Goal: Check status: Check status

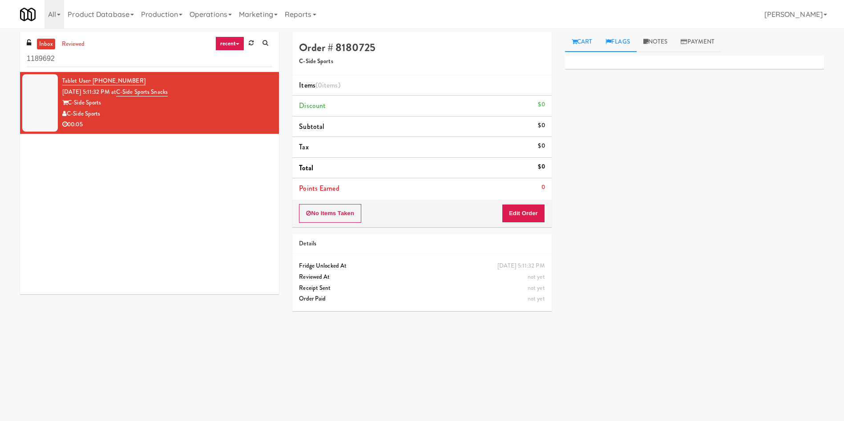
click at [621, 38] on link "Flags" at bounding box center [618, 42] width 38 height 20
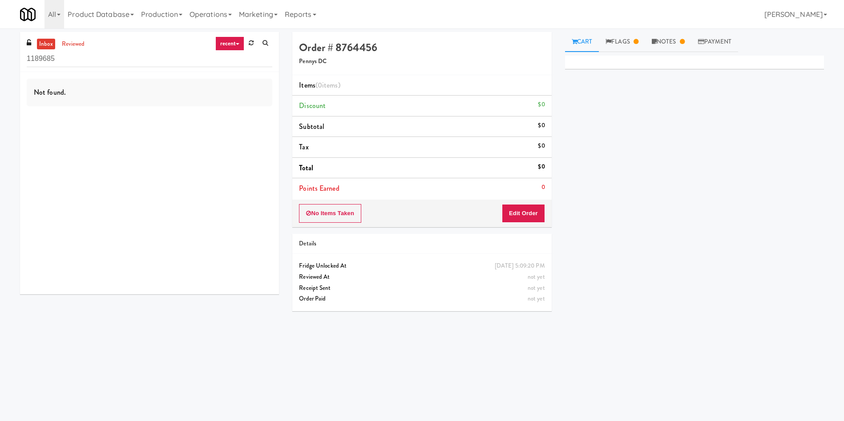
click at [589, 46] on link "Cart" at bounding box center [582, 42] width 34 height 20
click at [75, 45] on link "reviewed" at bounding box center [74, 44] width 28 height 11
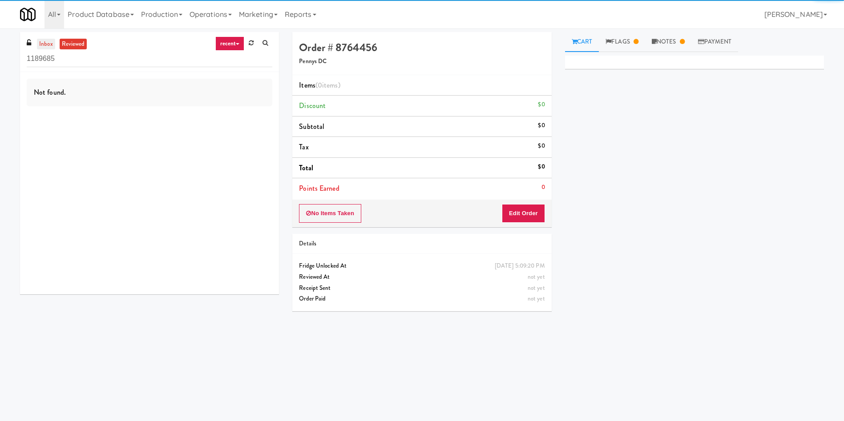
click at [43, 42] on link "inbox" at bounding box center [46, 44] width 18 height 11
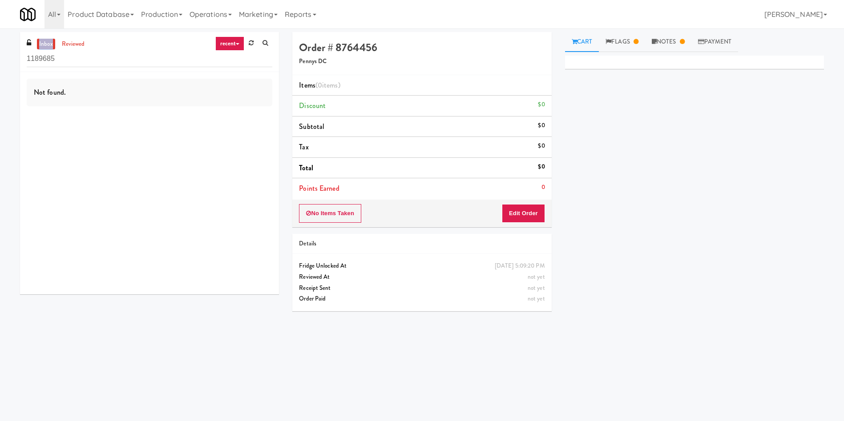
click at [43, 42] on link "inbox" at bounding box center [46, 44] width 18 height 11
click at [233, 47] on link "recent" at bounding box center [229, 43] width 29 height 14
click at [237, 64] on link "all" at bounding box center [236, 61] width 71 height 16
click at [233, 43] on link "all" at bounding box center [235, 43] width 19 height 14
click at [239, 77] on link "unclear take" at bounding box center [236, 77] width 71 height 16
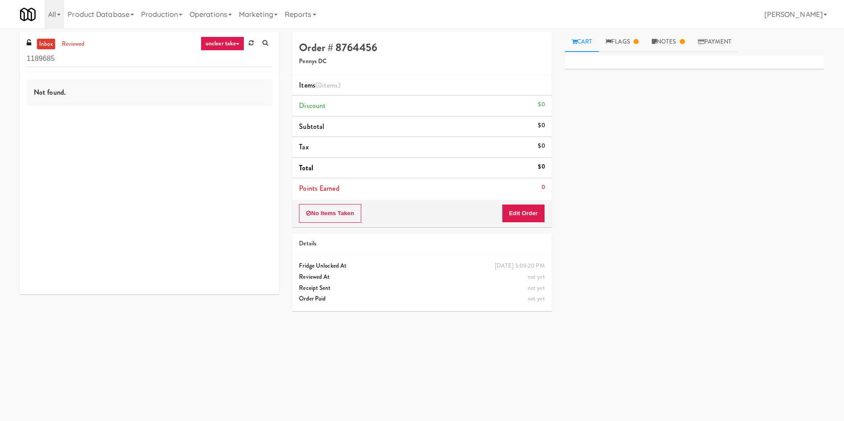
click at [43, 46] on link "inbox" at bounding box center [46, 44] width 18 height 11
click at [44, 45] on link "inbox" at bounding box center [46, 44] width 18 height 11
click at [578, 41] on link "Cart" at bounding box center [582, 42] width 34 height 20
click at [638, 37] on link "Flags" at bounding box center [622, 42] width 46 height 20
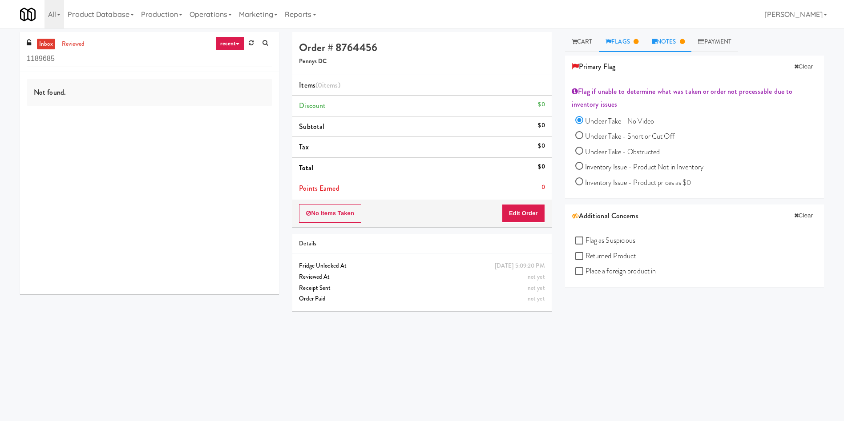
click at [676, 43] on link "Notes" at bounding box center [668, 42] width 46 height 20
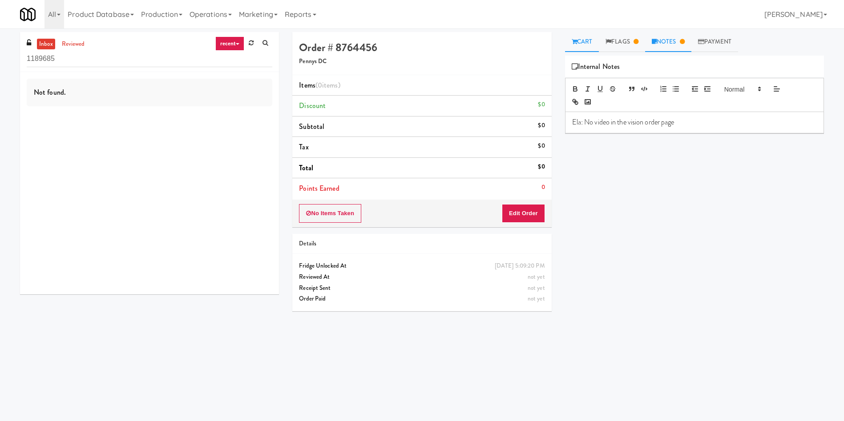
click at [585, 41] on link "Cart" at bounding box center [582, 42] width 34 height 20
click at [543, 359] on div "Order # 8764456 Pennys DC Items (0 items ) Discount $0 Subtotal $0 Tax $0 Total…" at bounding box center [558, 210] width 545 height 357
click at [675, 39] on link "Notes" at bounding box center [668, 42] width 46 height 20
